Goal: Information Seeking & Learning: Check status

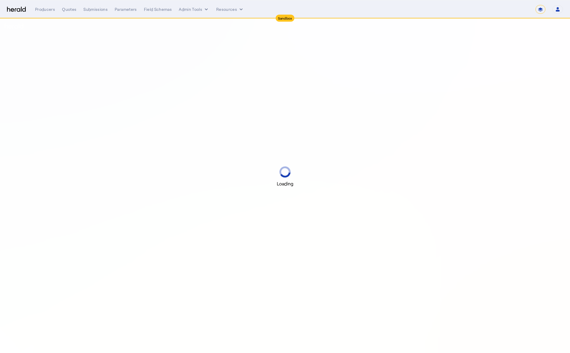
select select "*******"
select select "pfm_2v8p_herald_api"
click at [542, 8] on select "**********" at bounding box center [540, 9] width 10 height 9
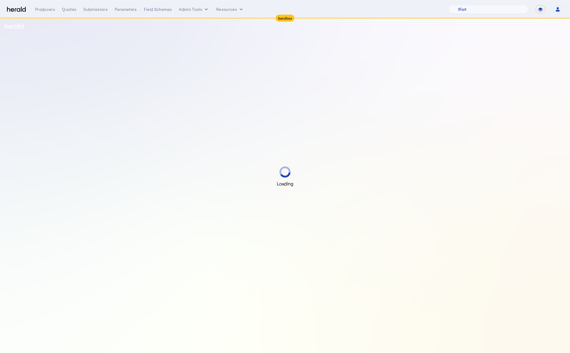
select select "**********"
click at [536, 5] on select "**********" at bounding box center [540, 9] width 10 height 9
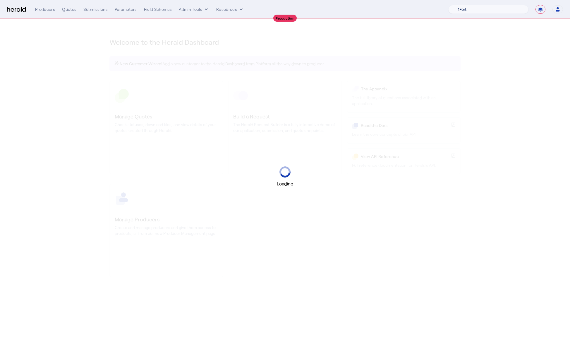
click at [497, 9] on select "1Fort Acrisure Acturis Affinity Advisors Affinity Risk Agentero AmWins Anzen Ao…" at bounding box center [488, 9] width 80 height 9
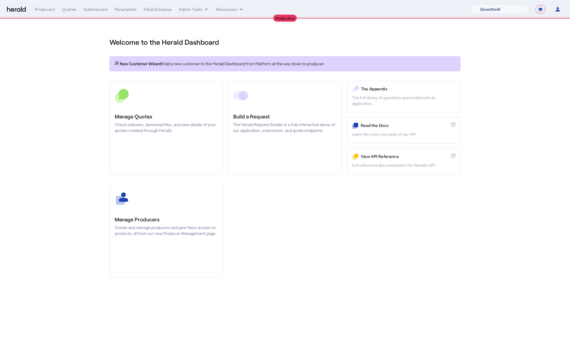
click at [470, 5] on select "1Fort Affinity Risk [PERSON_NAME] [PERSON_NAME] CRC Campus Coverage Citadel Fif…" at bounding box center [499, 9] width 58 height 9
click at [100, 10] on div "Submissions" at bounding box center [95, 9] width 24 height 6
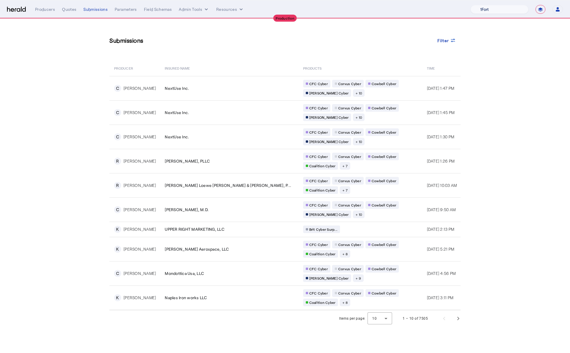
click at [505, 5] on select "1Fort Affinity Risk [PERSON_NAME] [PERSON_NAME] CRC Campus Coverage Citadel Fif…" at bounding box center [499, 9] width 58 height 9
select select "pfm_xsxs_xsbrokers"
click at [470, 5] on select "1Fort Affinity Risk [PERSON_NAME] [PERSON_NAME] CRC Campus Coverage Citadel Fif…" at bounding box center [499, 9] width 58 height 9
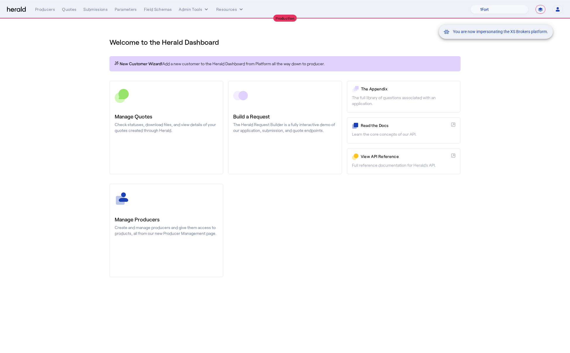
click at [90, 9] on div "You are now impersonating the XS Brokers platform." at bounding box center [285, 176] width 570 height 353
click at [95, 10] on div "Submissions" at bounding box center [95, 9] width 24 height 6
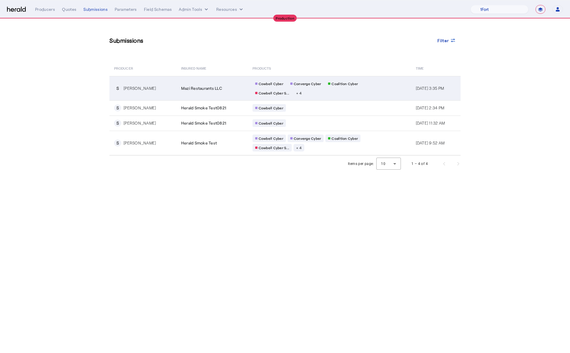
click at [143, 88] on div "[PERSON_NAME]" at bounding box center [139, 88] width 32 height 6
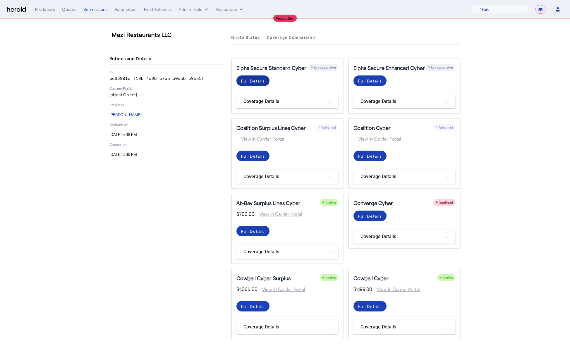
click at [254, 82] on div "Full Details" at bounding box center [253, 81] width 24 height 6
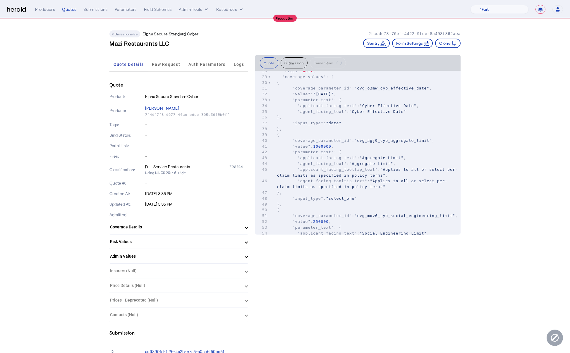
scroll to position [165, 0]
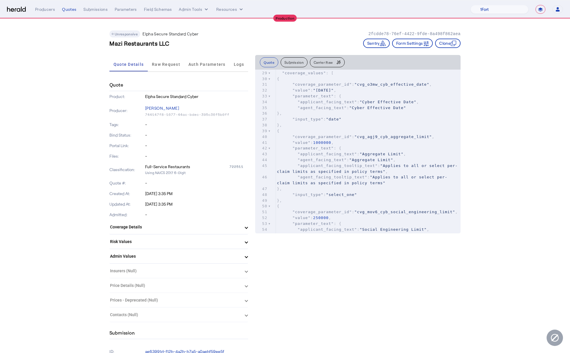
click at [330, 66] on button "Carrier Raw" at bounding box center [327, 62] width 35 height 10
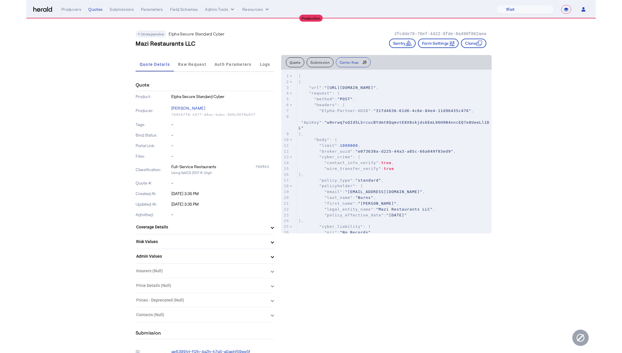
scroll to position [243, 0]
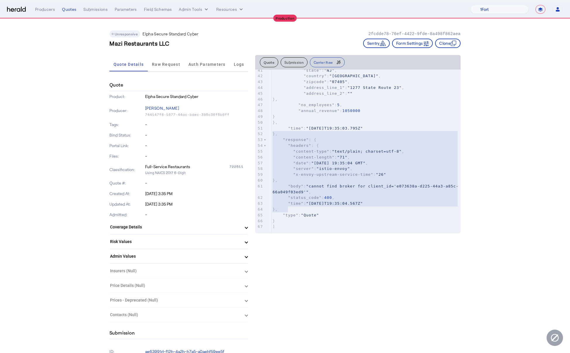
type textarea "**********"
drag, startPoint x: 330, startPoint y: 210, endPoint x: 262, endPoint y: 138, distance: 99.3
click at [271, 138] on div "9 }, 31 "mfa" : true , 32 "backups" : true , 33 "patches" : true 34 }, 35 "cryp…" at bounding box center [365, 119] width 189 height 220
click at [94, 7] on div "Submissions" at bounding box center [95, 9] width 24 height 6
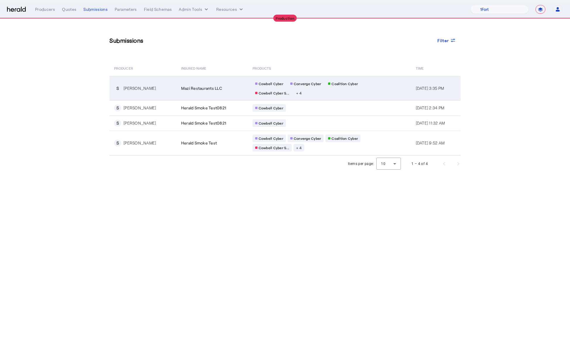
click at [159, 81] on td "S [PERSON_NAME]" at bounding box center [142, 88] width 67 height 24
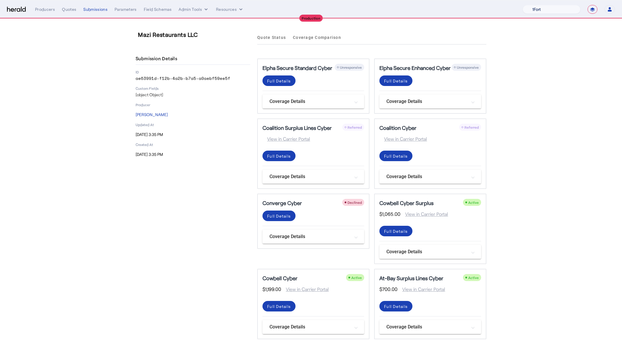
click at [570, 8] on select "1Fort Affinity Risk [PERSON_NAME] [PERSON_NAME] CRC Campus Coverage Citadel Fif…" at bounding box center [552, 9] width 58 height 9
click at [570, 11] on select "**********" at bounding box center [593, 9] width 10 height 9
click at [539, 14] on nav "**********" at bounding box center [311, 9] width 622 height 18
click at [540, 6] on select "1Fort Affinity Risk [PERSON_NAME] [PERSON_NAME] CRC Campus Coverage Citadel Fif…" at bounding box center [552, 9] width 58 height 9
select select "pfm_z9k1_growthmill"
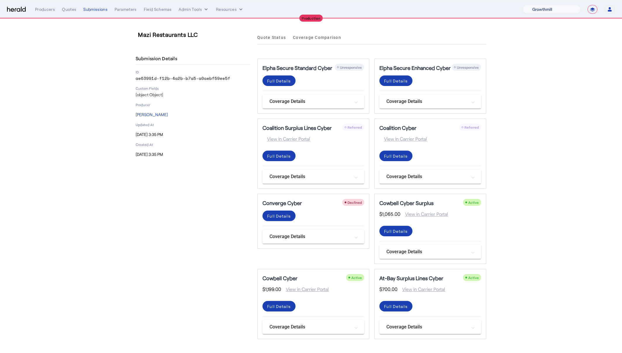
click at [523, 5] on select "1Fort Affinity Risk [PERSON_NAME] [PERSON_NAME] CRC Campus Coverage Citadel Fif…" at bounding box center [552, 9] width 58 height 9
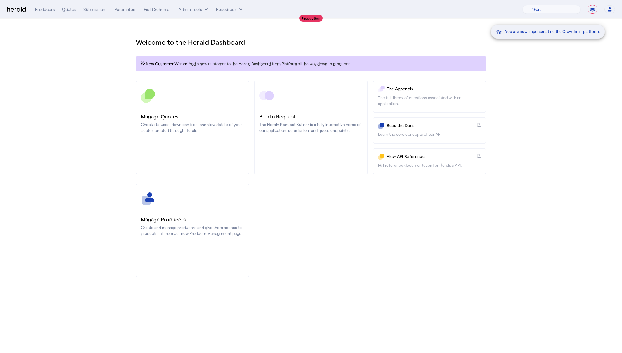
click at [97, 6] on div "You are now impersonating the Growthmill platform." at bounding box center [311, 176] width 622 height 353
click at [98, 10] on div "Submissions" at bounding box center [95, 9] width 24 height 6
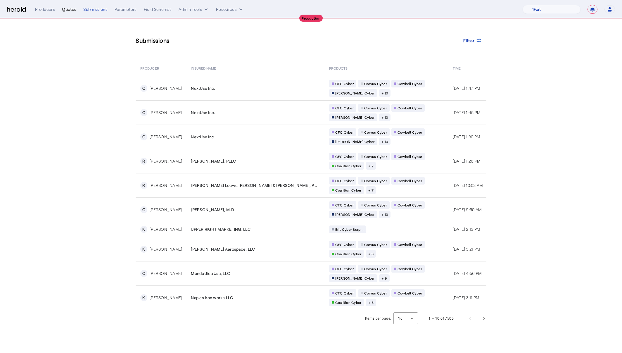
click at [68, 10] on div "Quotes" at bounding box center [69, 9] width 14 height 6
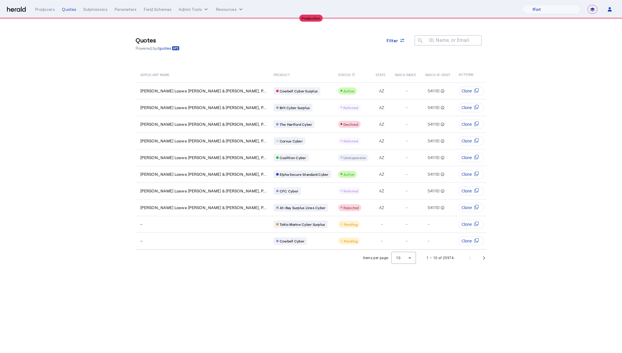
click at [90, 6] on div "**********" at bounding box center [325, 9] width 580 height 9
click at [92, 11] on div "Submissions" at bounding box center [95, 9] width 24 height 6
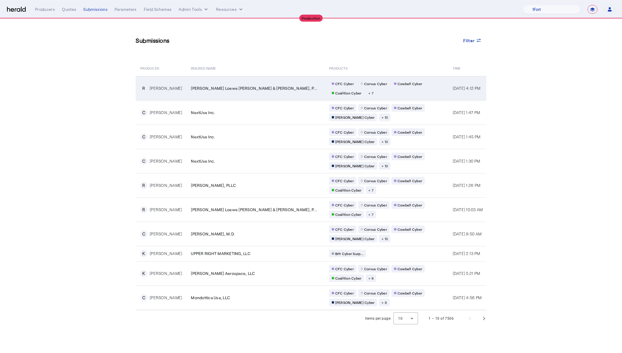
click at [358, 80] on div "Corvus Cyber" at bounding box center [374, 84] width 32 height 8
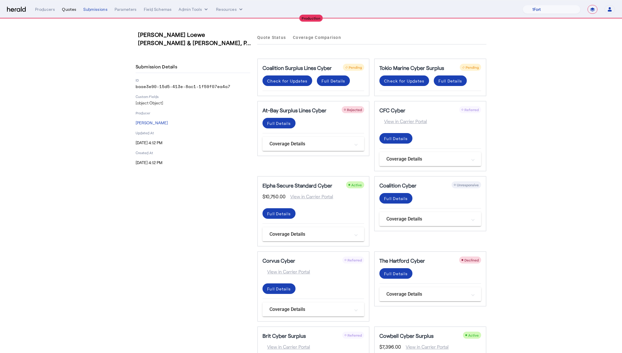
click at [65, 11] on div "Quotes" at bounding box center [69, 9] width 14 height 6
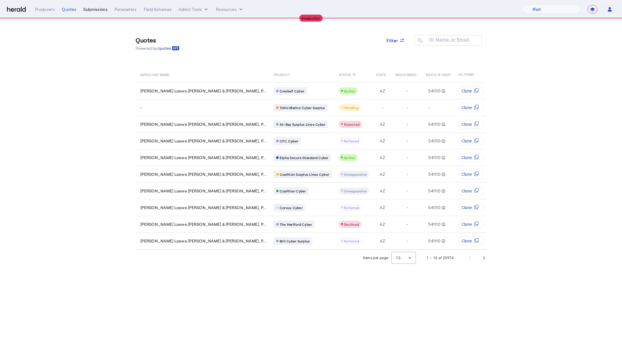
click at [97, 10] on div "Submissions" at bounding box center [95, 9] width 24 height 6
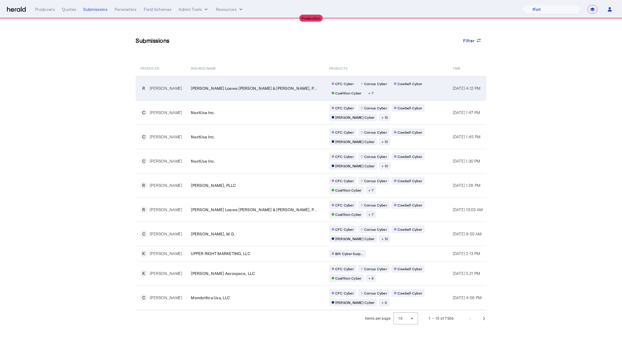
click at [197, 95] on td "[PERSON_NAME] Loewe [PERSON_NAME] & [PERSON_NAME], P..." at bounding box center [255, 88] width 138 height 24
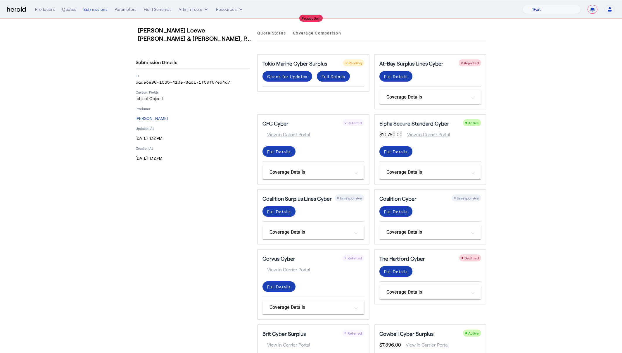
scroll to position [4, 0]
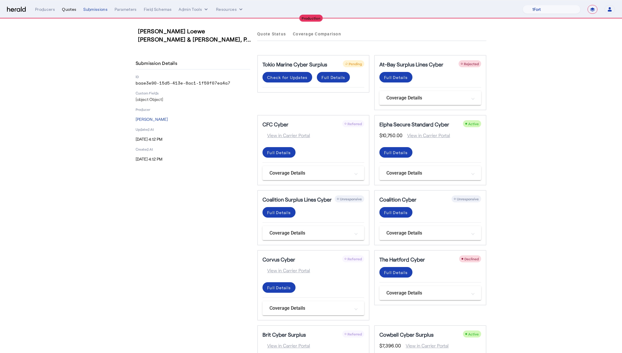
click at [74, 10] on div "Quotes" at bounding box center [69, 9] width 14 height 6
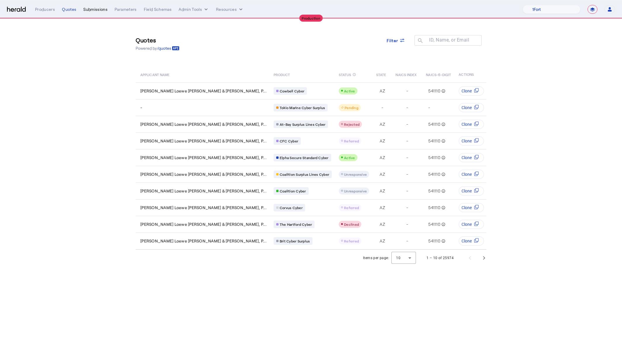
click at [100, 10] on div "Submissions" at bounding box center [95, 9] width 24 height 6
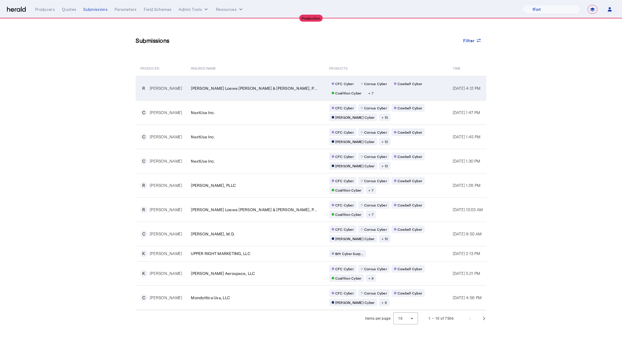
click at [336, 85] on span "CFC Cyber" at bounding box center [345, 83] width 18 height 5
